Goal: Transaction & Acquisition: Subscribe to service/newsletter

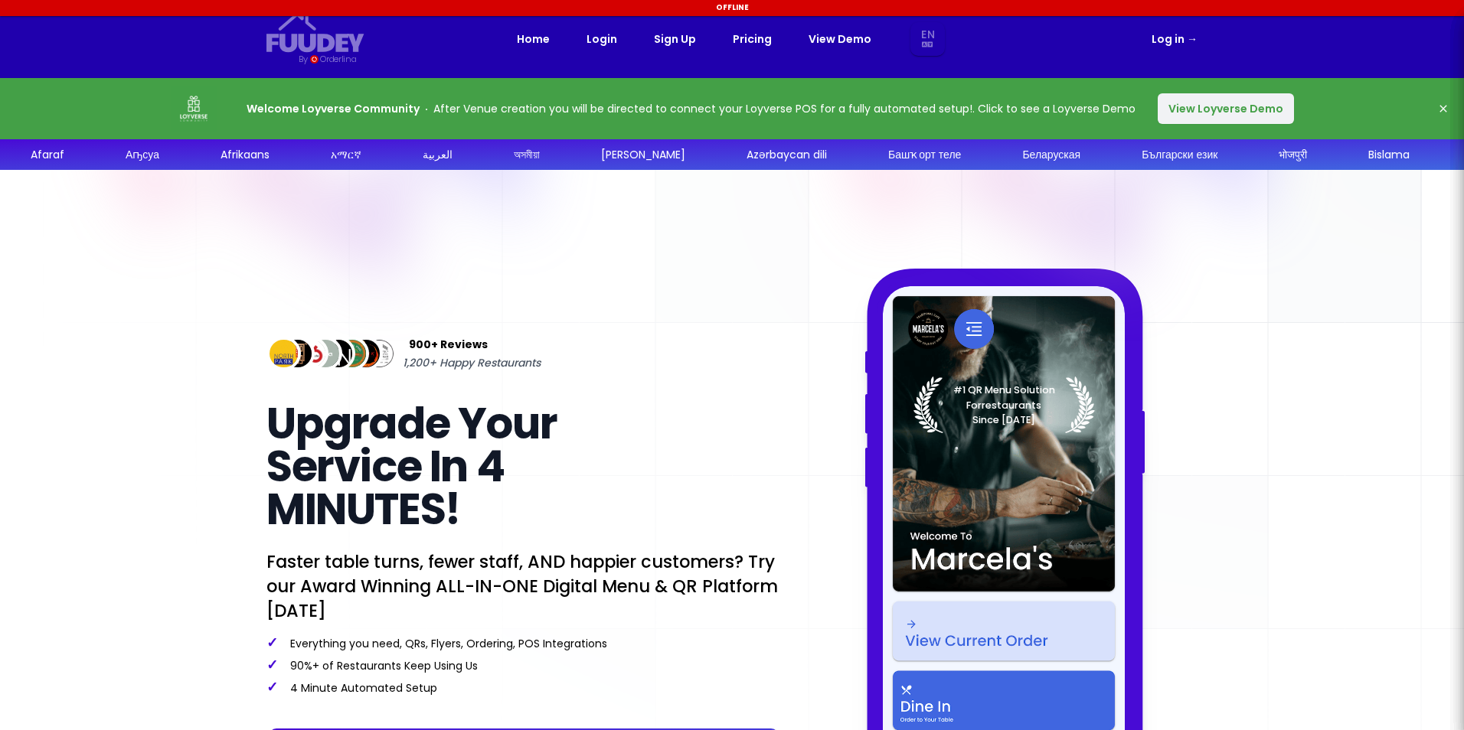
select select "en"
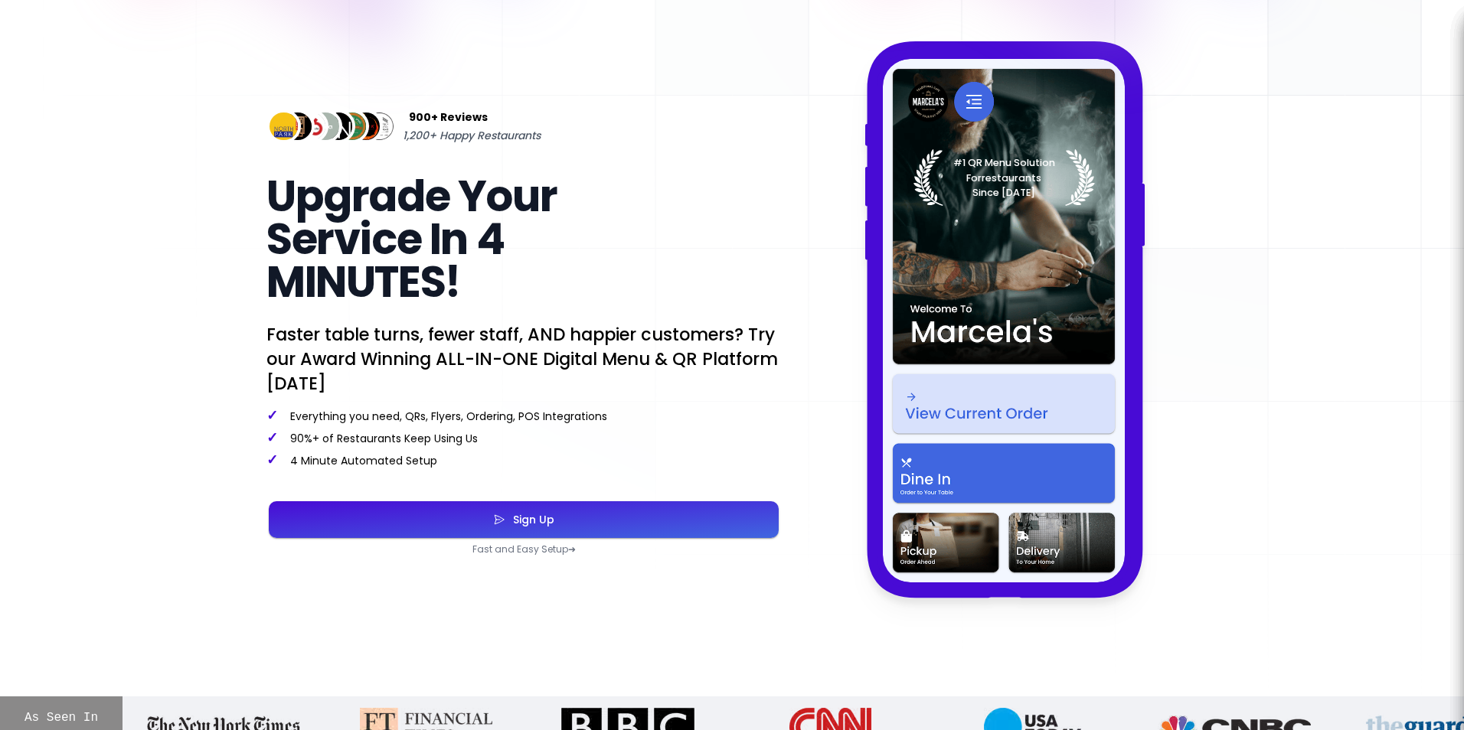
scroll to position [228, 0]
click at [546, 522] on div "Sign Up" at bounding box center [529, 519] width 49 height 11
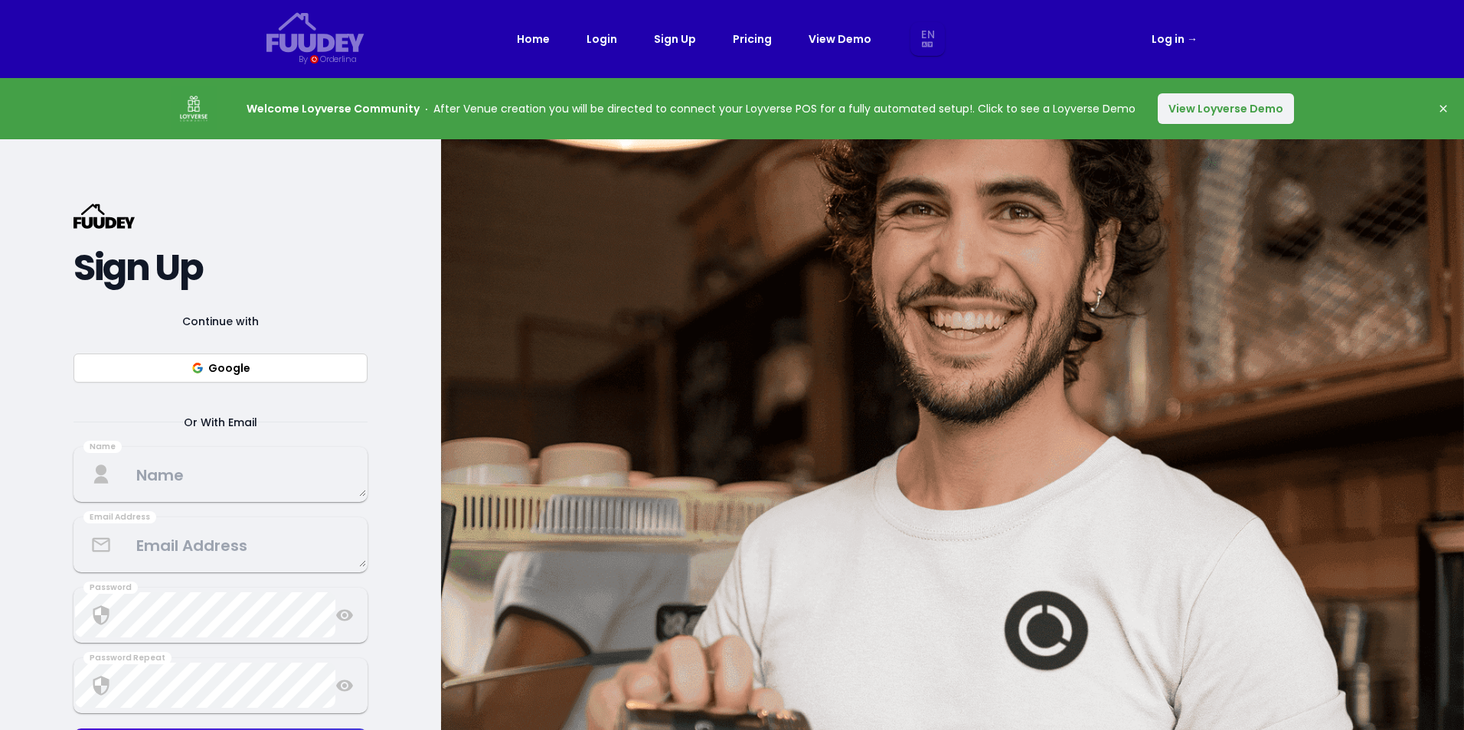
select select "en"
click at [217, 354] on button "Google" at bounding box center [220, 368] width 294 height 29
select select "en"
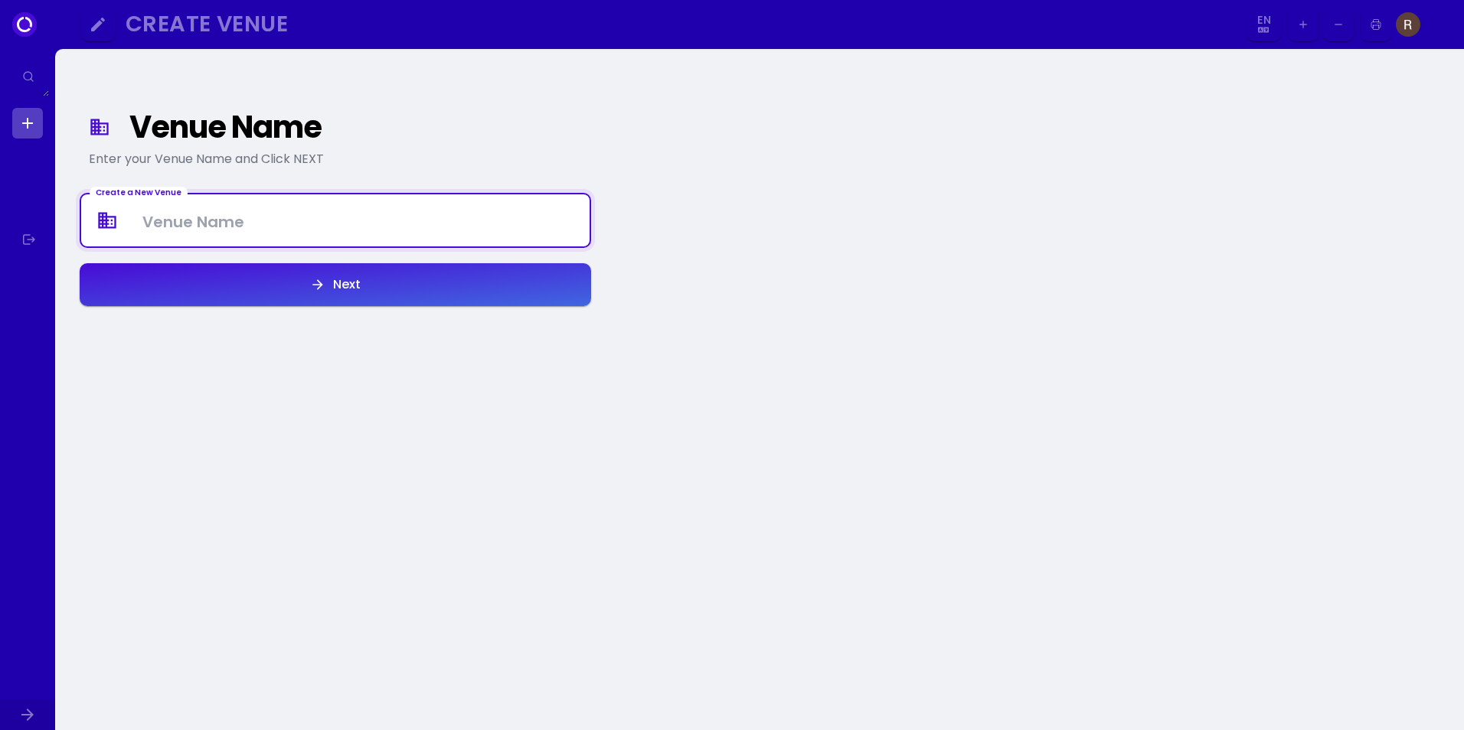
click at [446, 237] on Venue at bounding box center [335, 220] width 508 height 45
type Venue "Glazba Cafe [GEOGRAPHIC_DATA]"
click at [470, 270] on button "Next" at bounding box center [335, 284] width 511 height 43
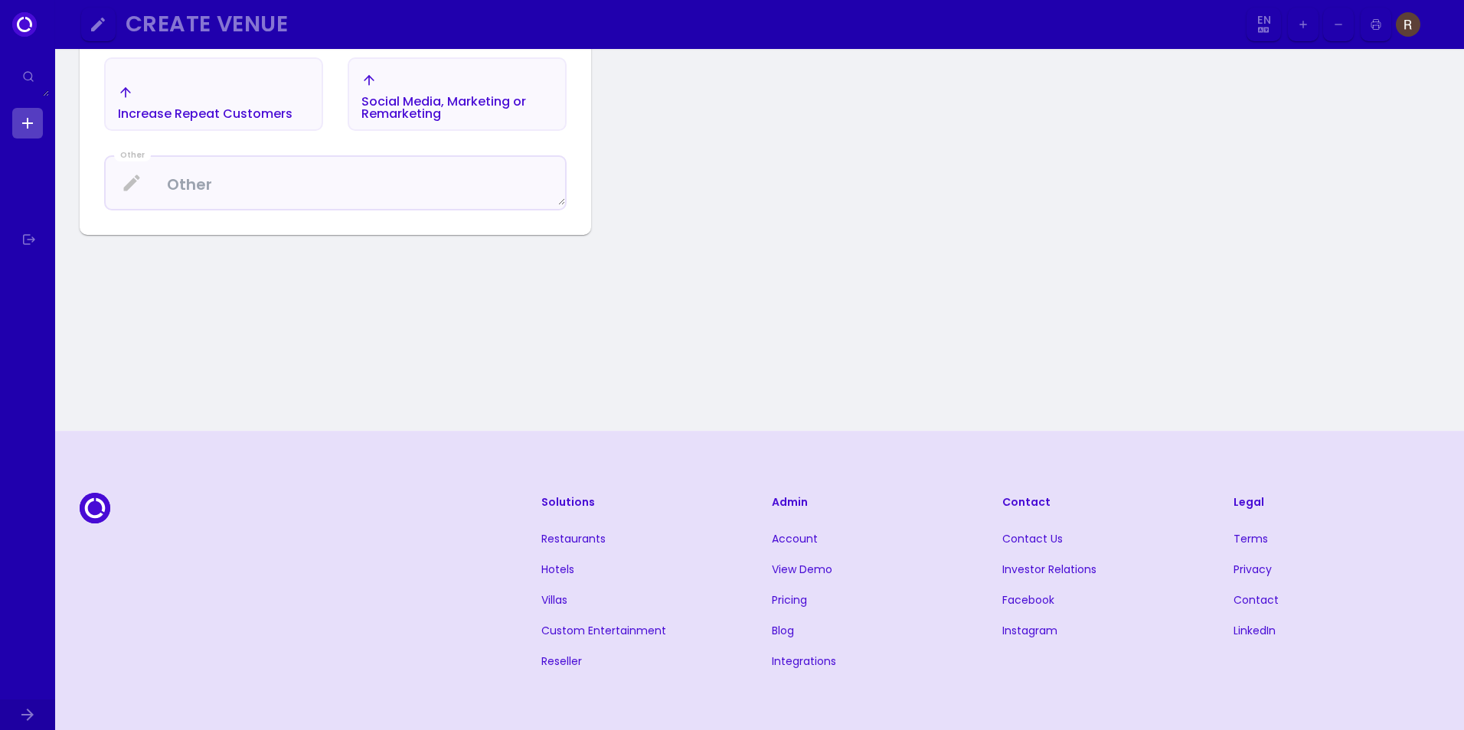
scroll to position [713, 0]
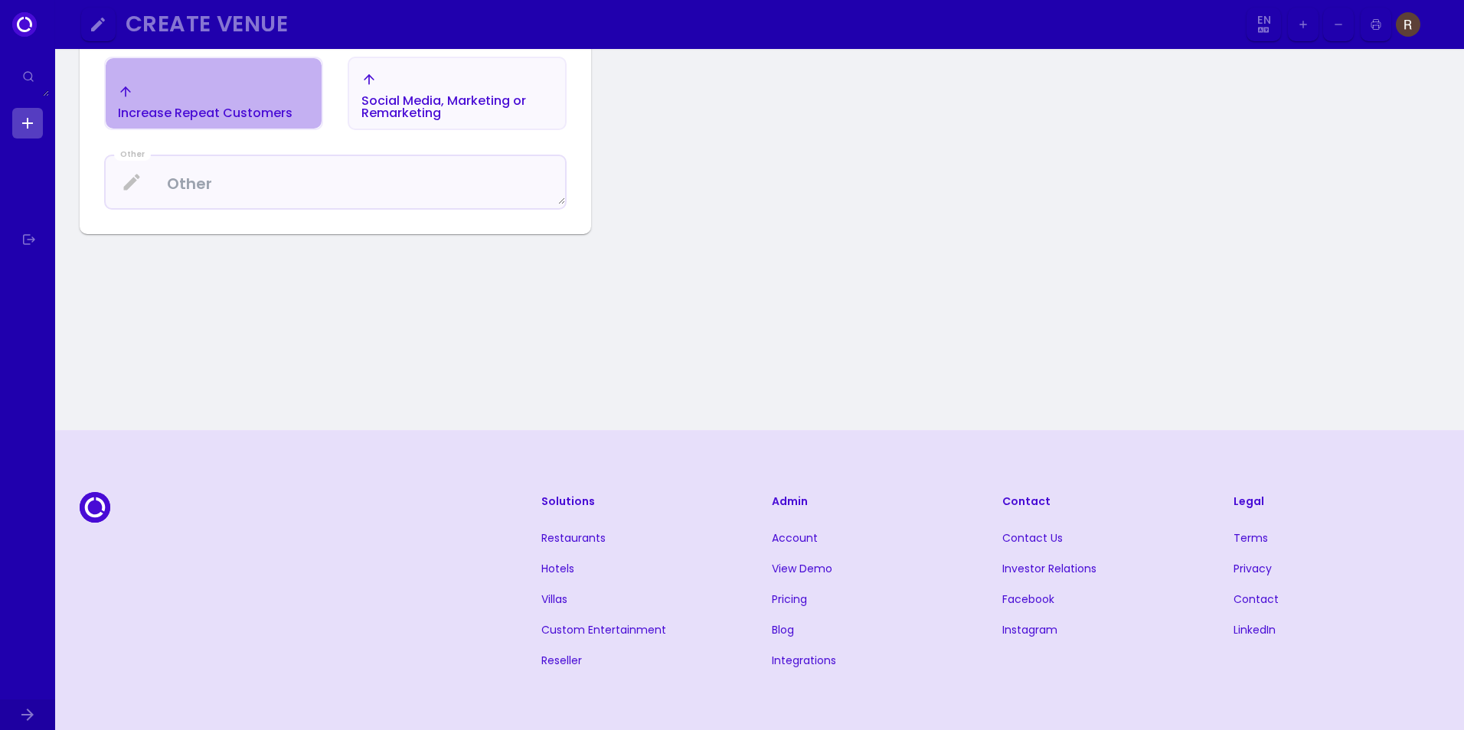
click at [231, 118] on div "Increase Repeat Customers" at bounding box center [205, 113] width 175 height 12
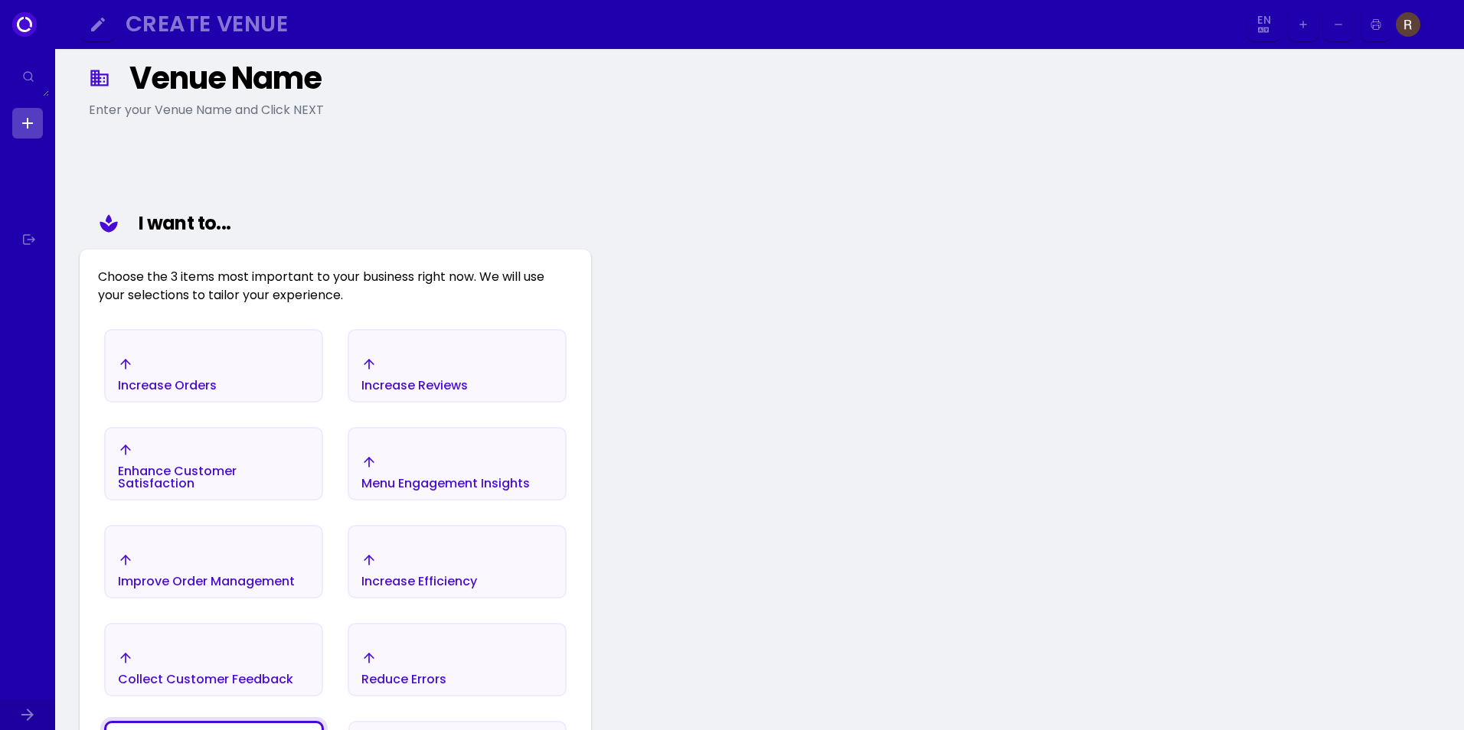
scroll to position [0, 0]
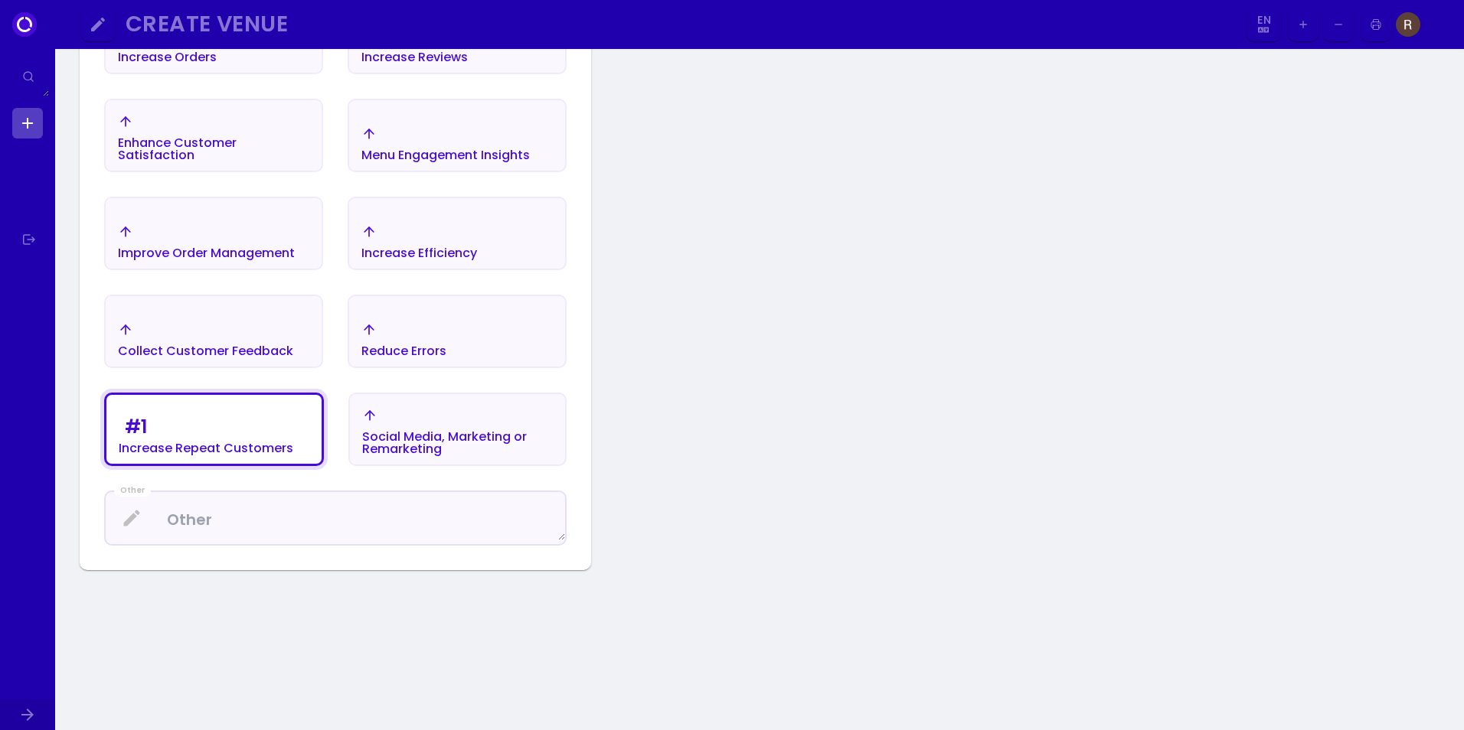
click at [461, 416] on div "Social Media, Marketing or Remarketing" at bounding box center [457, 431] width 191 height 47
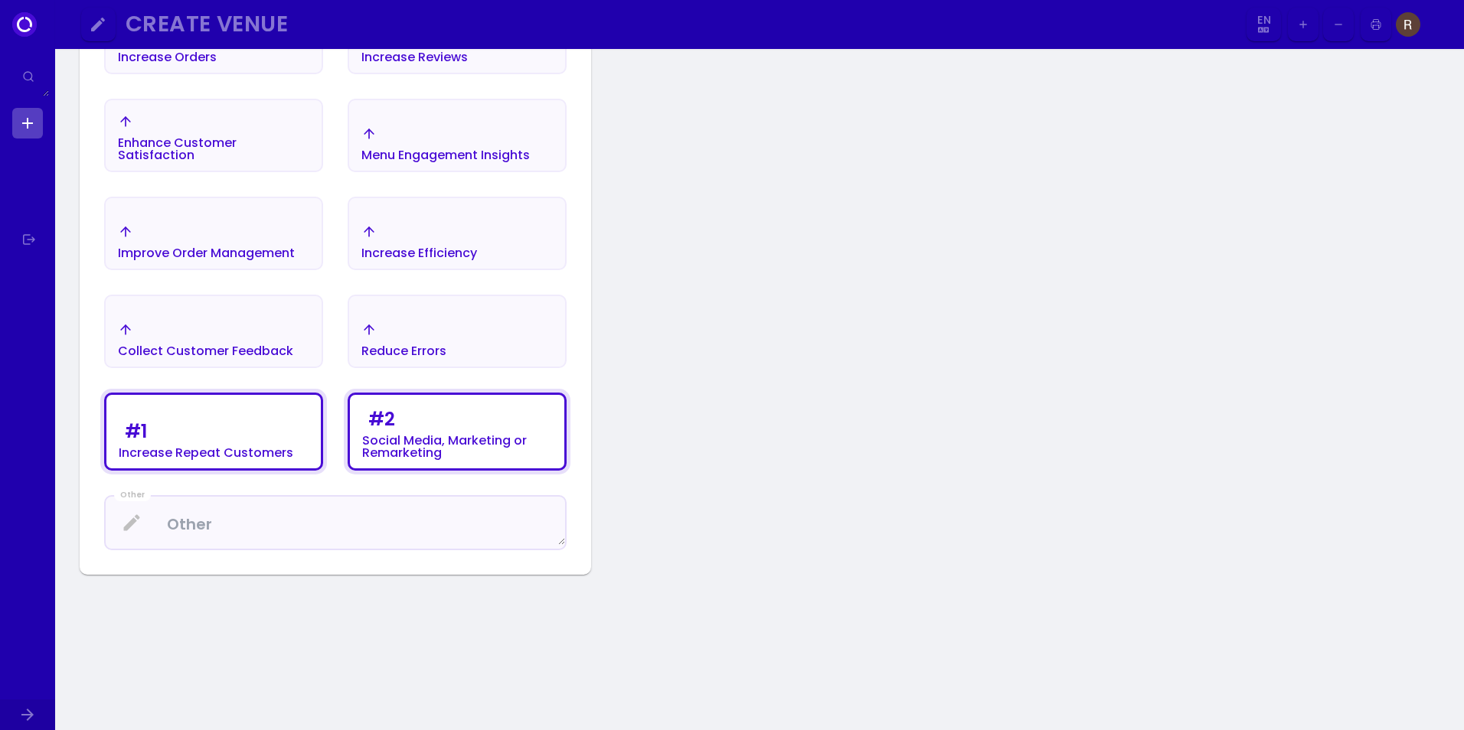
scroll to position [378, 0]
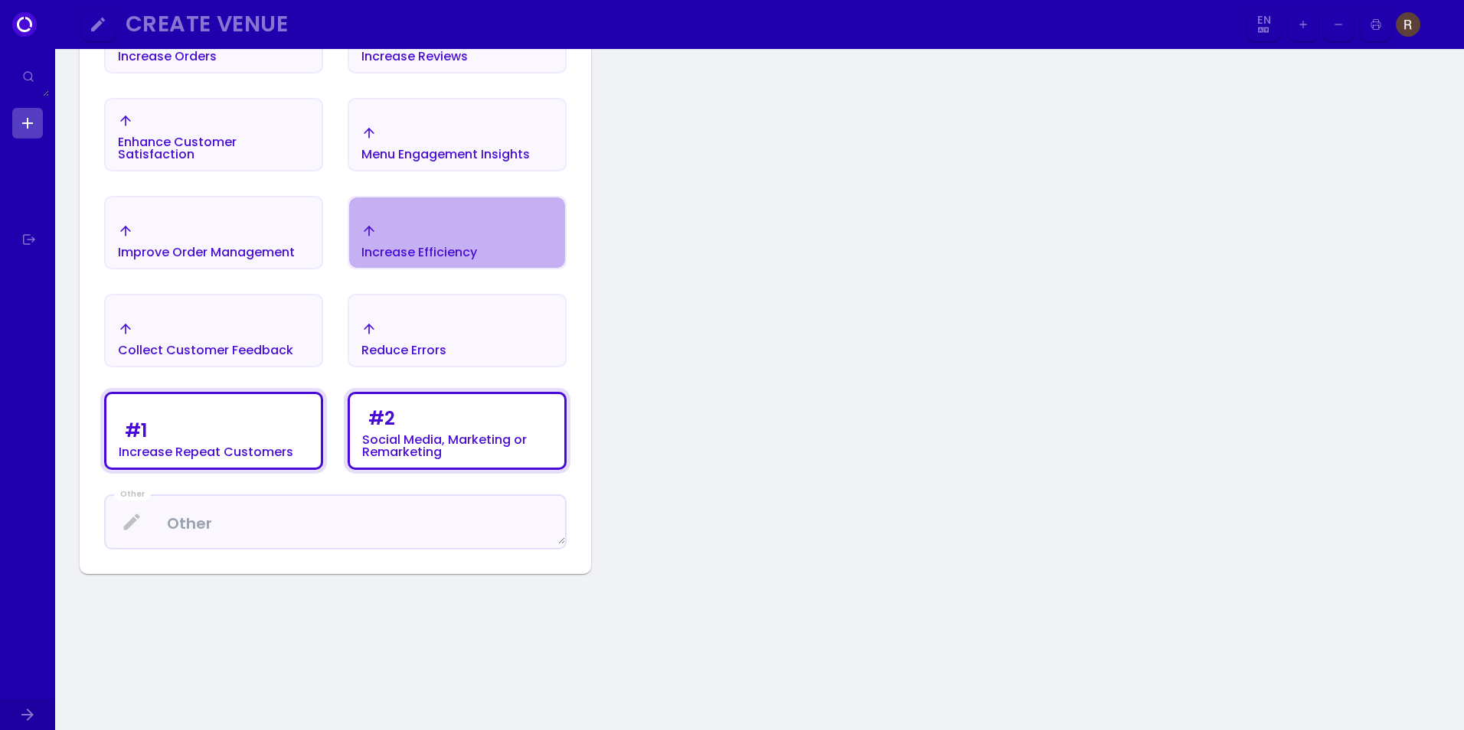
click at [485, 233] on div "Increase Efficiency" at bounding box center [457, 241] width 216 height 54
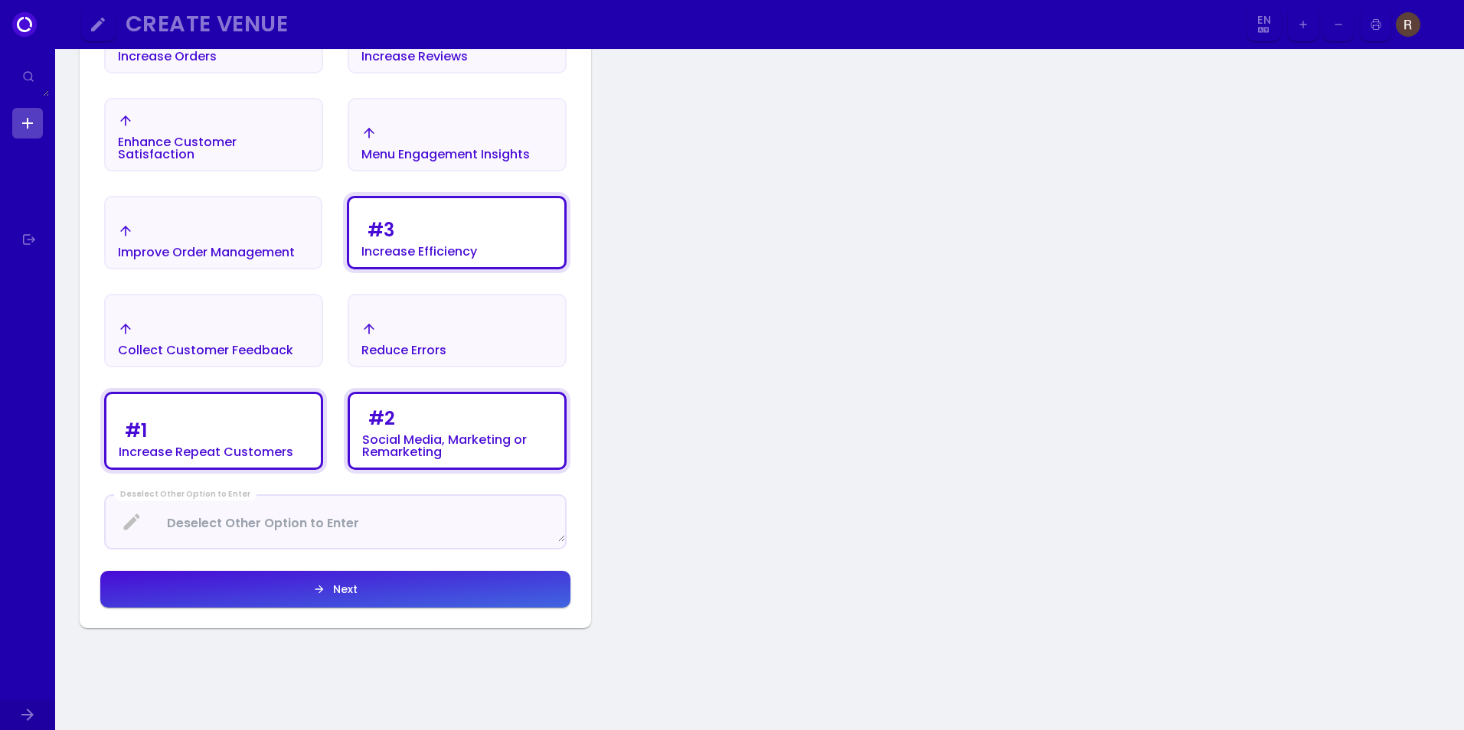
click at [361, 567] on div "Increase Orders Increase Reviews Enhance Customer Satisfaction Menu Engagement …" at bounding box center [335, 302] width 511 height 653
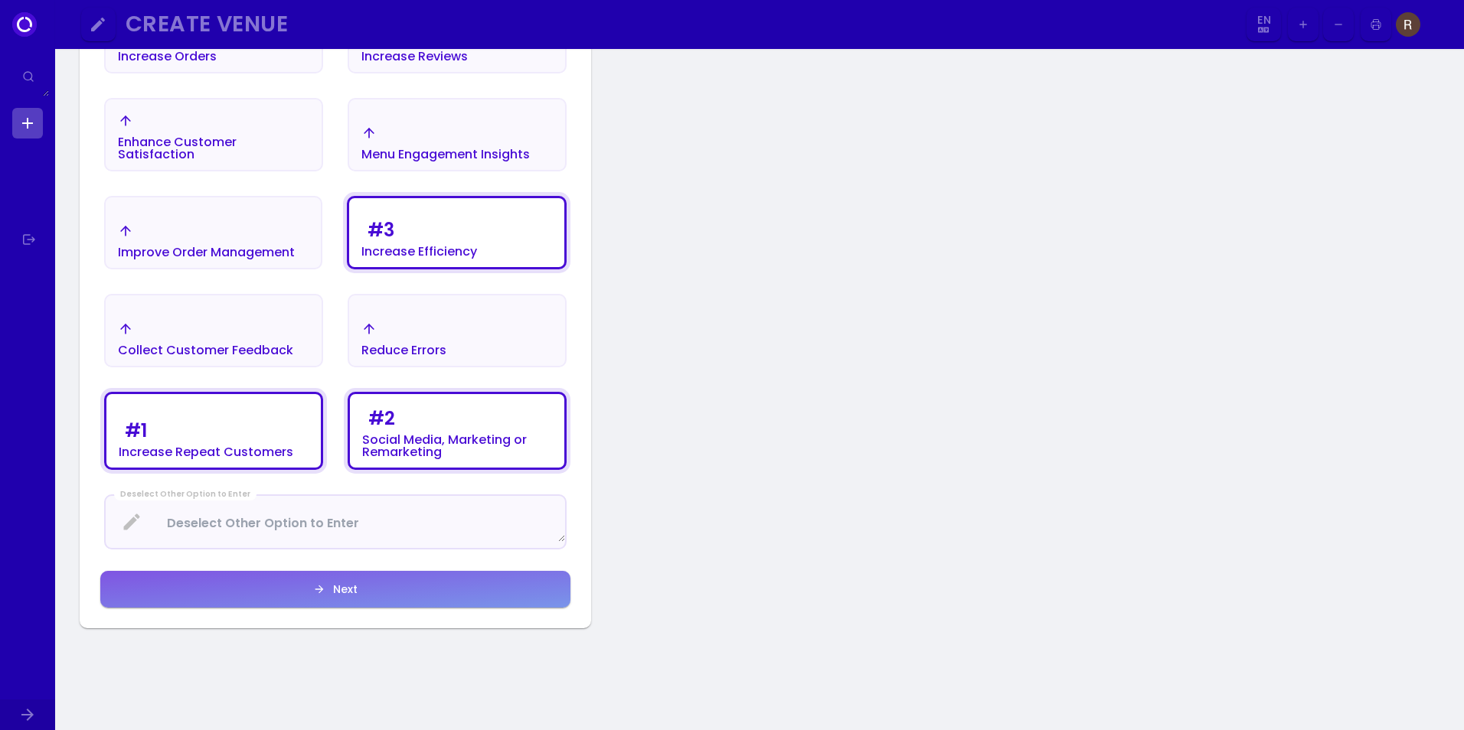
click at [361, 577] on button "Next" at bounding box center [335, 589] width 470 height 37
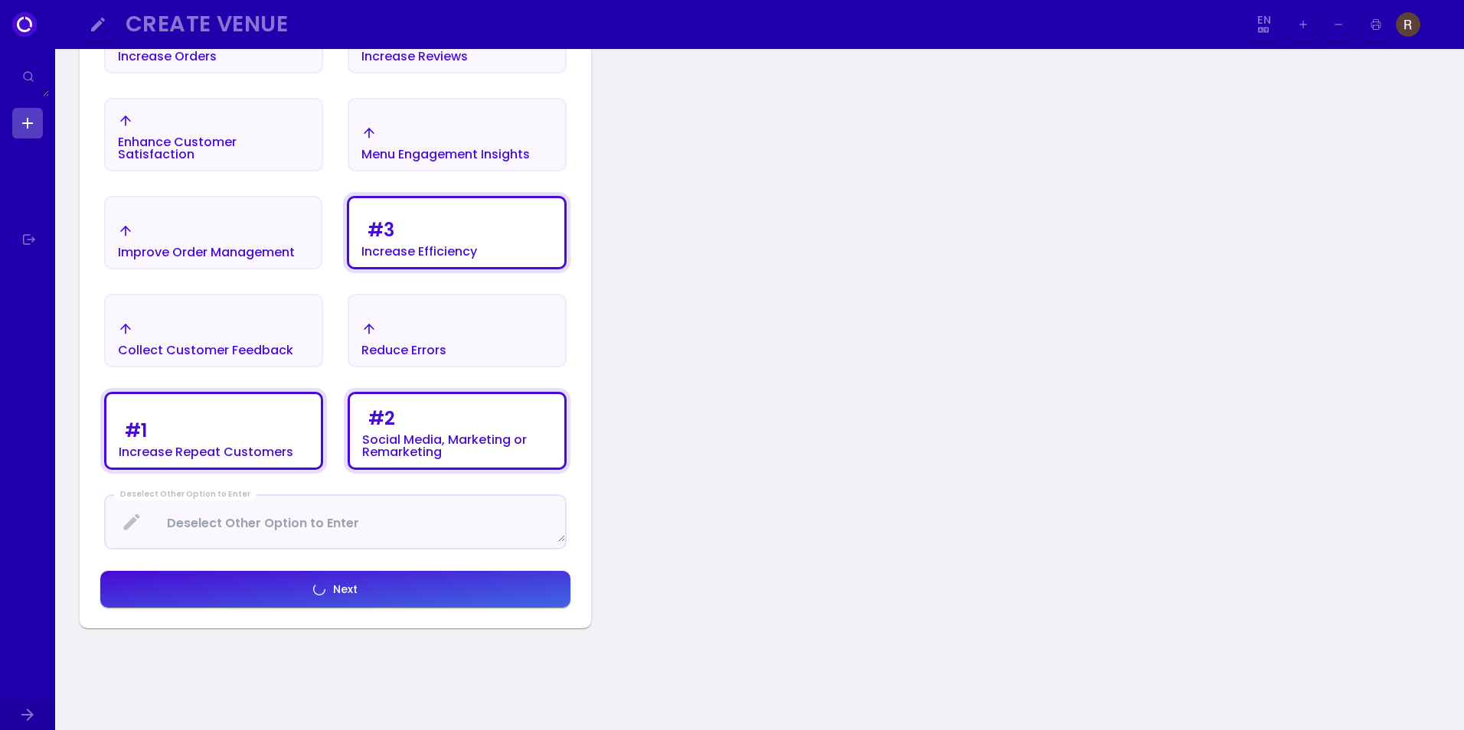
select select "en"
